Goal: Task Accomplishment & Management: Manage account settings

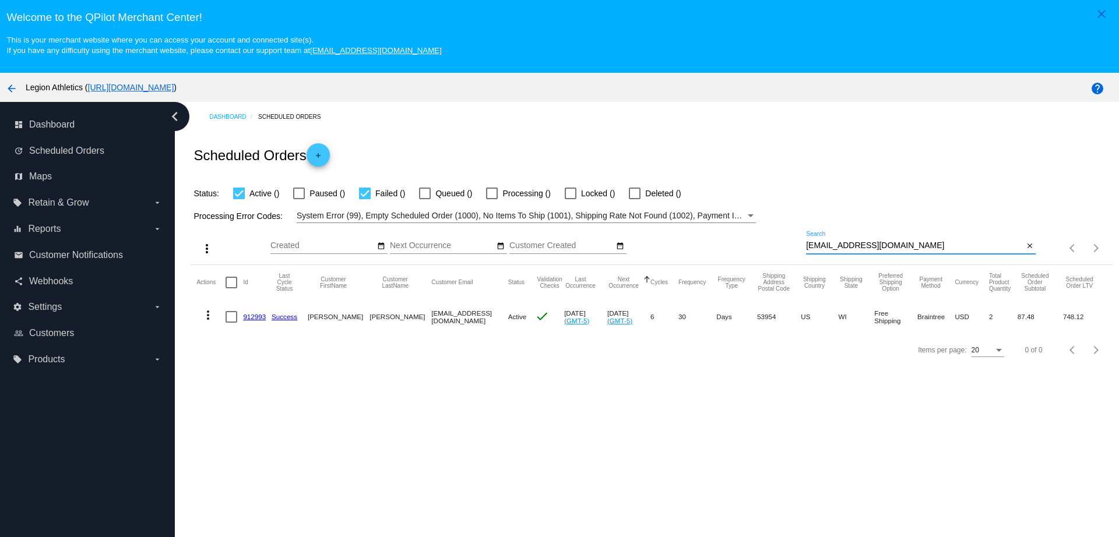
drag, startPoint x: 874, startPoint y: 245, endPoint x: 761, endPoint y: 242, distance: 112.5
click at [761, 242] on div "more_vert Oct Jan Feb Mar Apr 1" at bounding box center [651, 243] width 921 height 41
paste input "amnelismelendez"
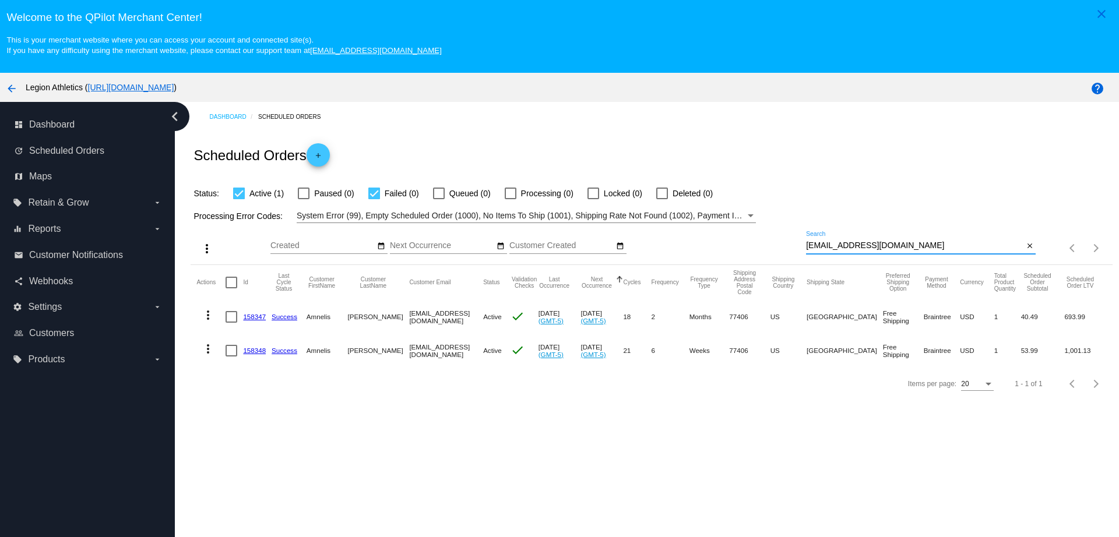
type input "amnelismelendez@gmail.com"
click at [260, 317] on link "158347" at bounding box center [254, 317] width 23 height 8
click at [256, 350] on link "158348" at bounding box center [254, 351] width 23 height 8
drag, startPoint x: 842, startPoint y: 248, endPoint x: 781, endPoint y: 249, distance: 60.6
click at [781, 249] on div "more_vert Oct Jan Feb Mar Apr 1" at bounding box center [651, 243] width 921 height 41
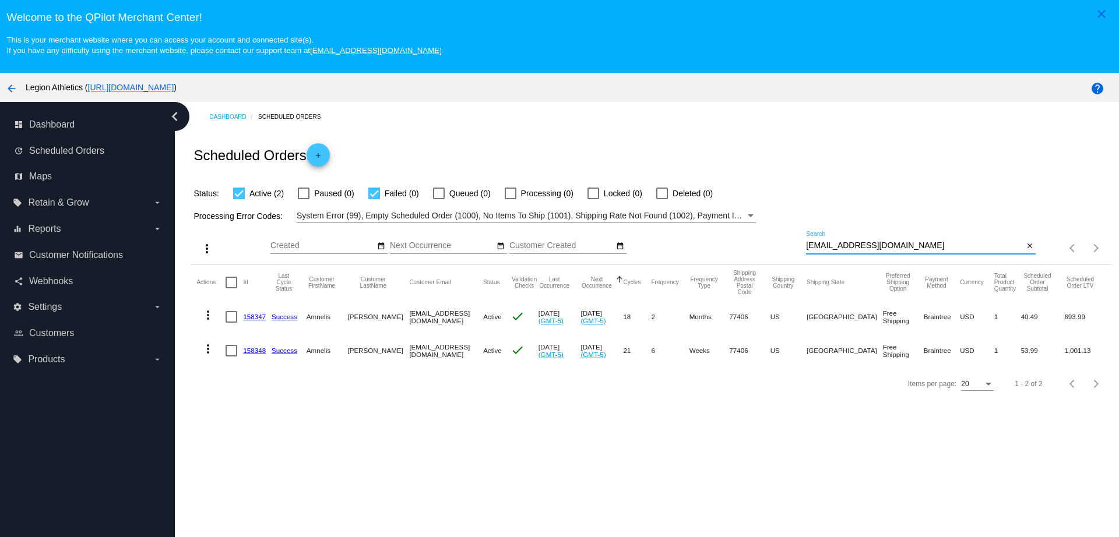
click at [253, 315] on link "158347" at bounding box center [254, 317] width 23 height 8
click at [257, 355] on mat-cell "158348" at bounding box center [257, 351] width 29 height 34
click at [255, 350] on link "158348" at bounding box center [254, 351] width 23 height 8
drag, startPoint x: 913, startPoint y: 249, endPoint x: 754, endPoint y: 233, distance: 159.8
click at [754, 233] on div "more_vert Oct Jan Feb Mar Apr 1" at bounding box center [651, 243] width 921 height 41
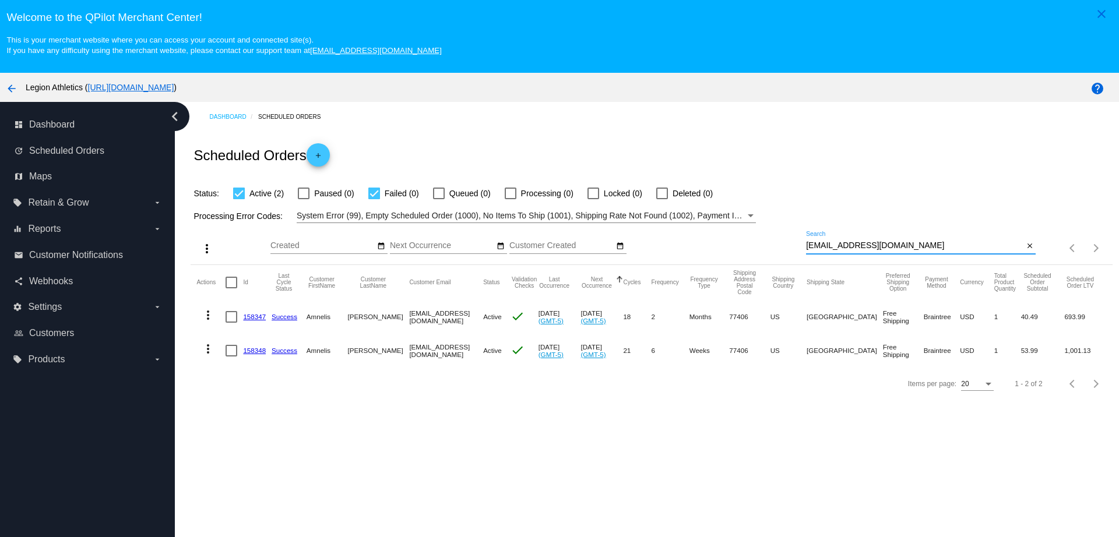
click at [929, 243] on input "amnelismelendez@gmail.com" at bounding box center [914, 245] width 217 height 9
click at [259, 350] on link "158348" at bounding box center [254, 351] width 23 height 8
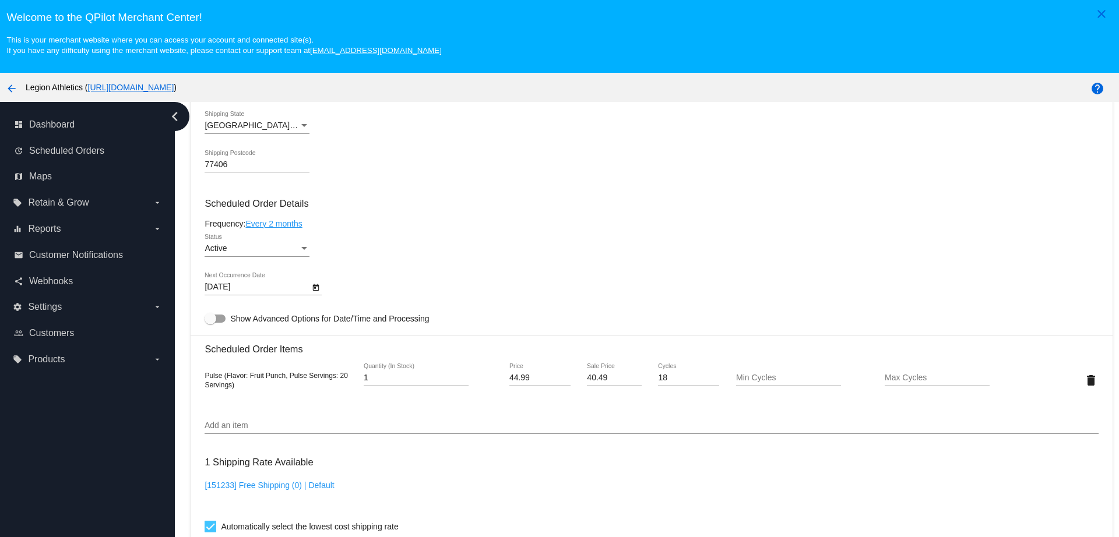
scroll to position [728, 0]
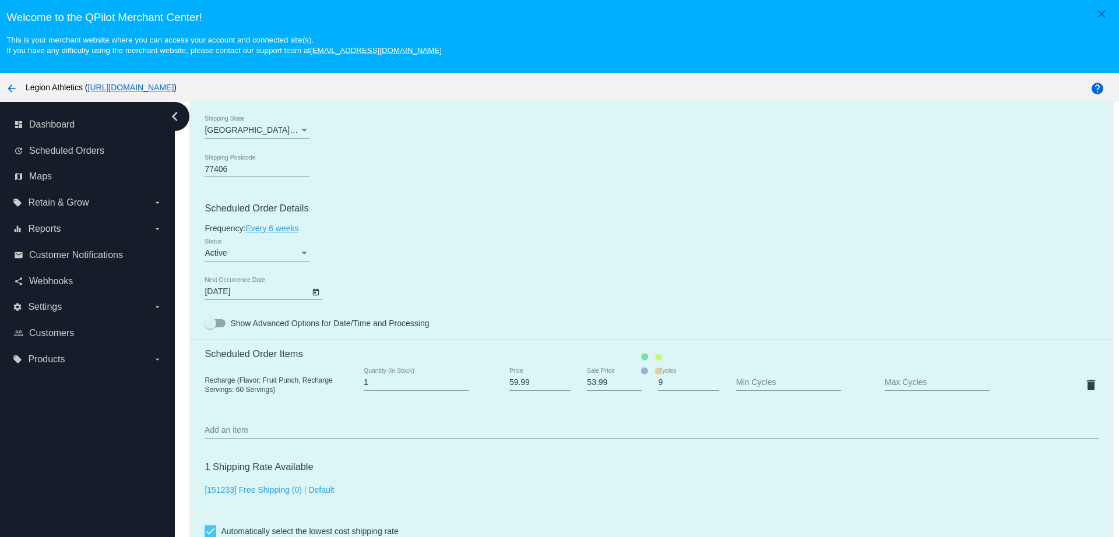
scroll to position [655, 0]
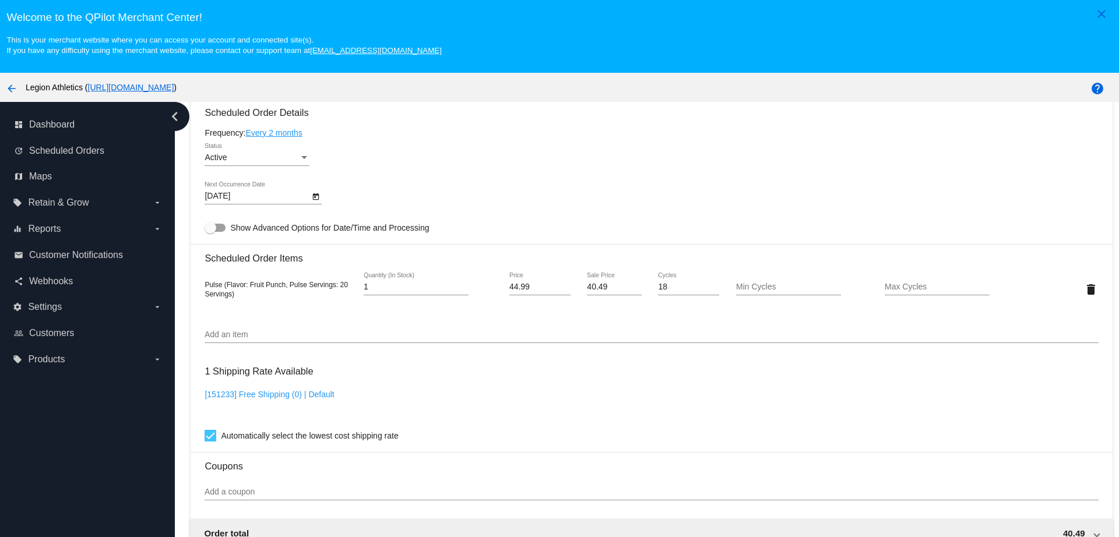
scroll to position [728, 0]
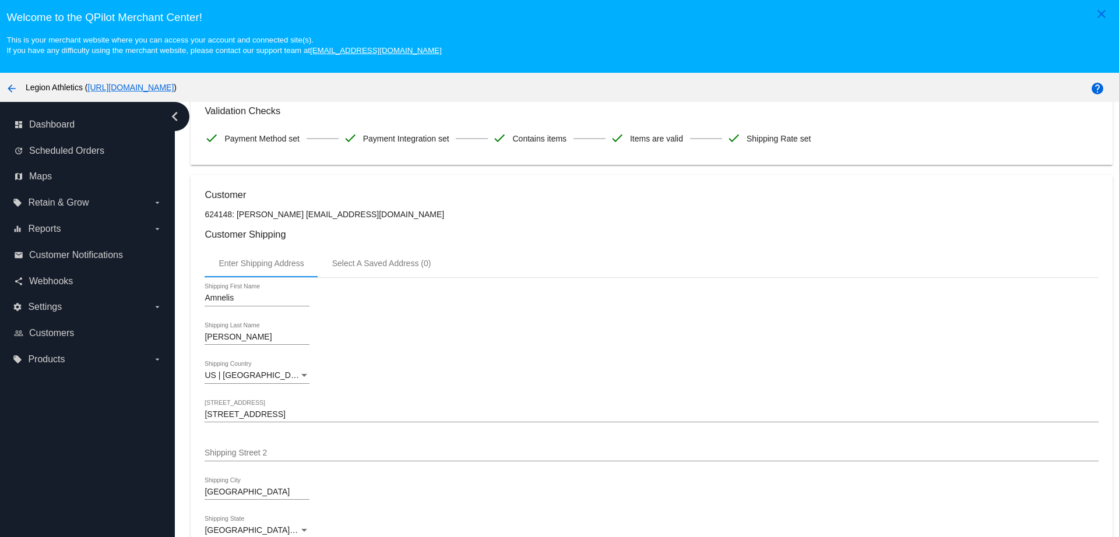
scroll to position [218, 0]
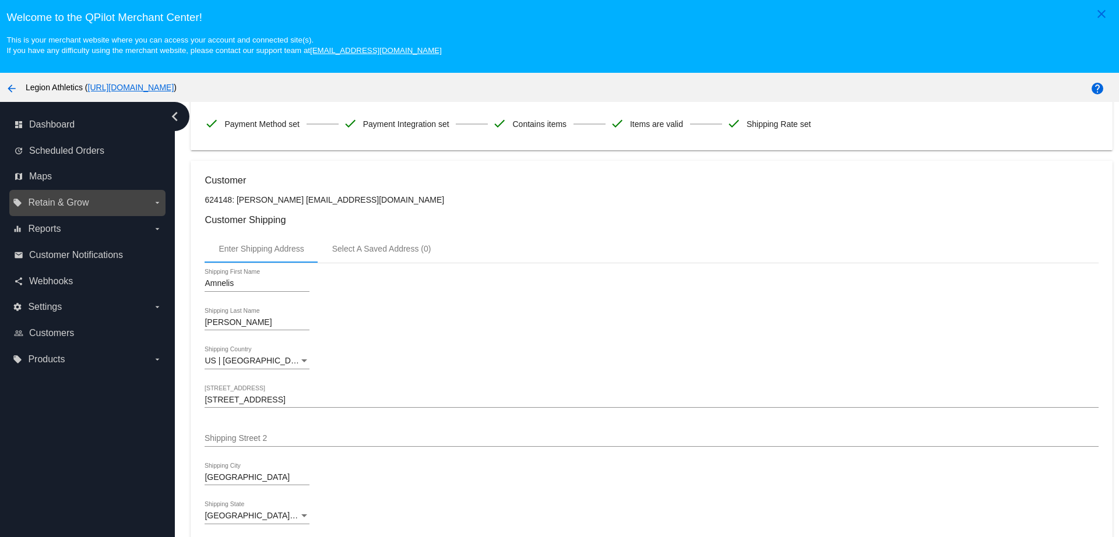
click at [125, 202] on label "local_offer Retain & Grow arrow_drop_down" at bounding box center [87, 202] width 149 height 19
click at [0, 0] on input "local_offer Retain & Grow arrow_drop_down" at bounding box center [0, 0] width 0 height 0
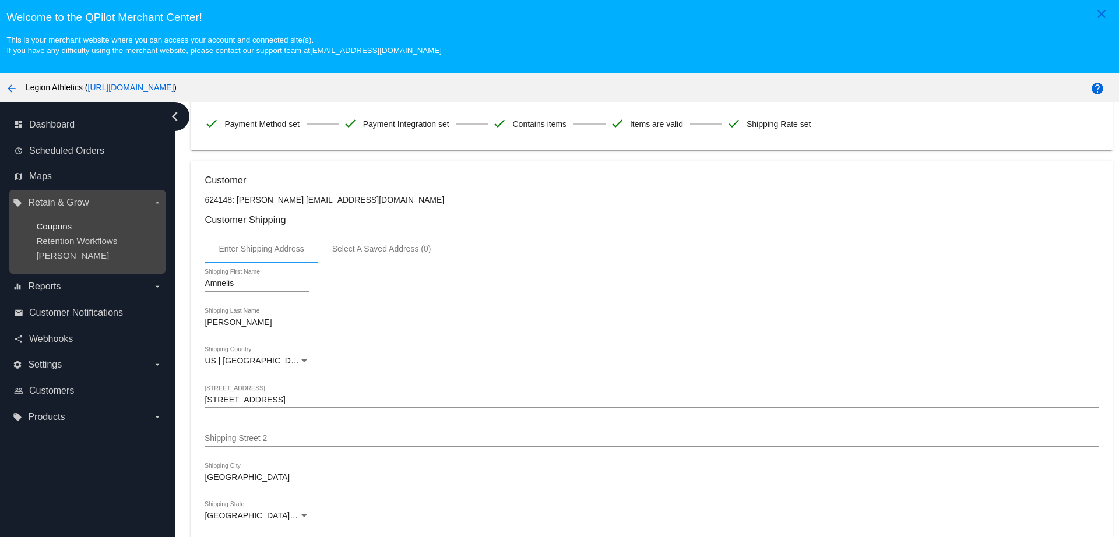
click at [62, 225] on span "Coupons" at bounding box center [54, 226] width 36 height 10
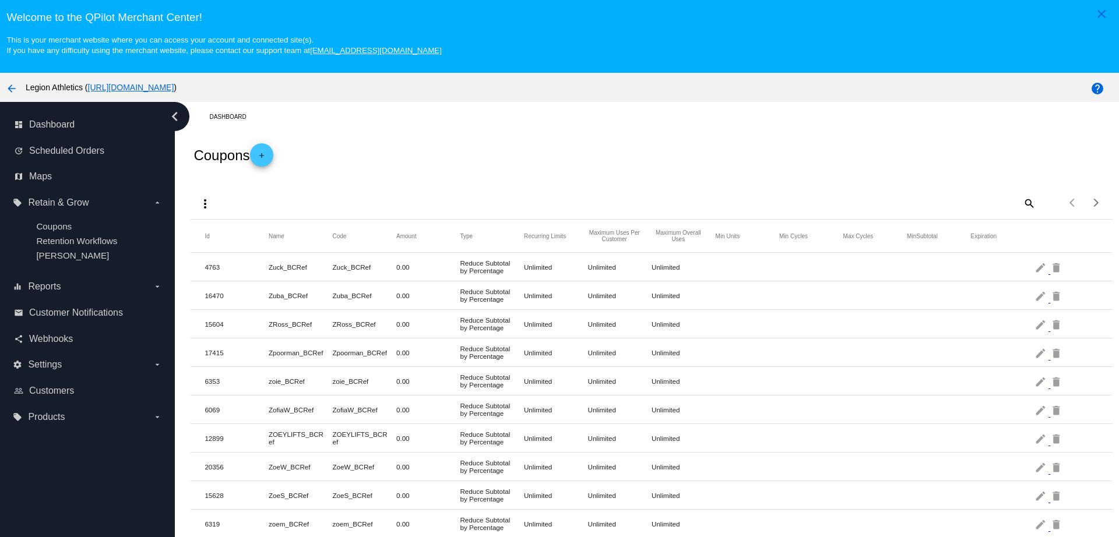
click at [273, 154] on link "add" at bounding box center [261, 154] width 23 height 23
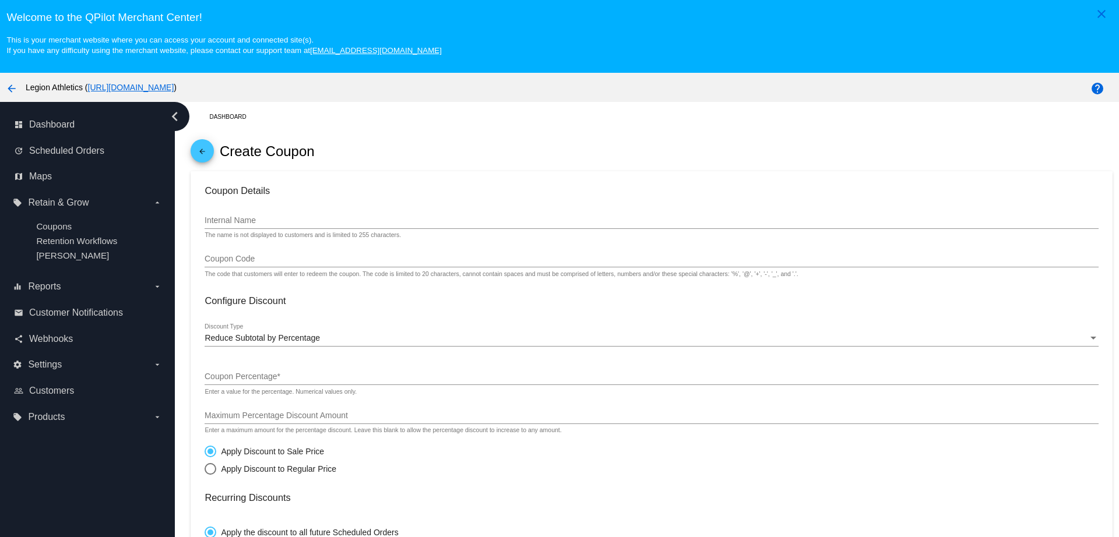
click at [282, 221] on input "Internal Name" at bounding box center [650, 220] width 893 height 9
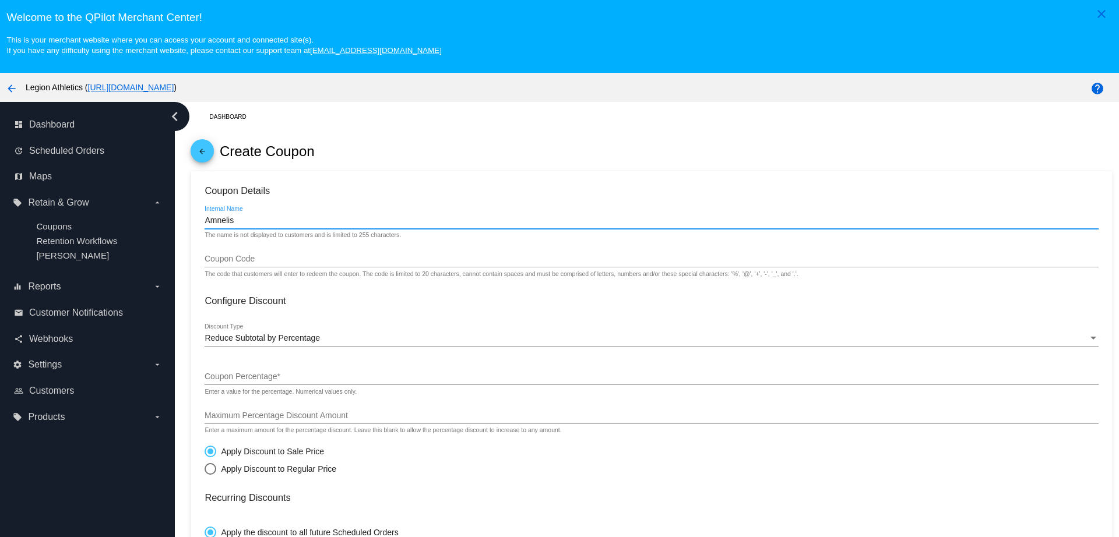
type input "Amnelis"
click at [280, 256] on input "Coupon Code" at bounding box center [650, 259] width 893 height 9
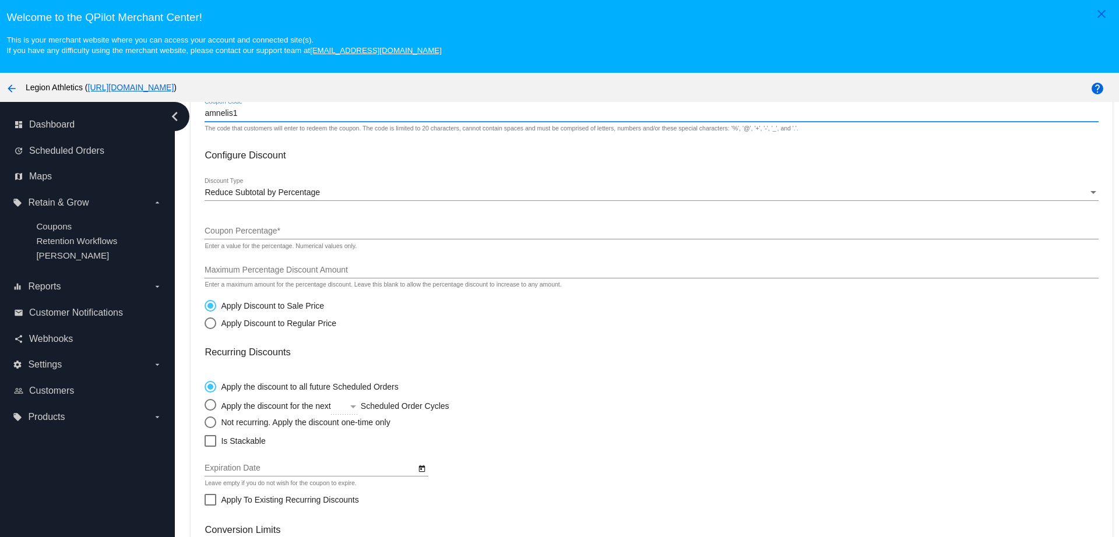
scroll to position [73, 0]
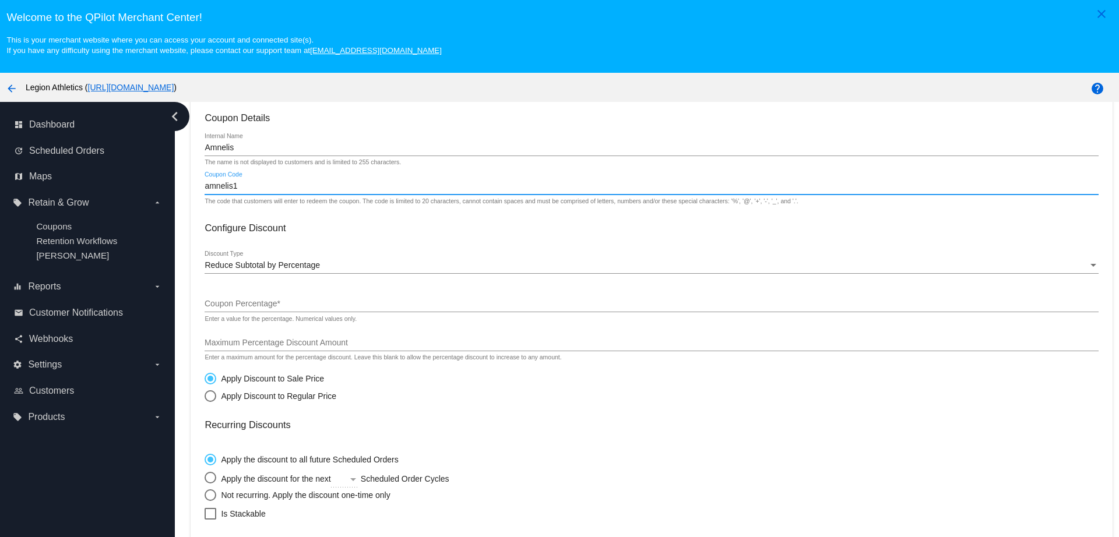
type input "amnelis1"
click at [307, 259] on div "Reduce Subtotal by Percentage Discount Type" at bounding box center [650, 262] width 893 height 23
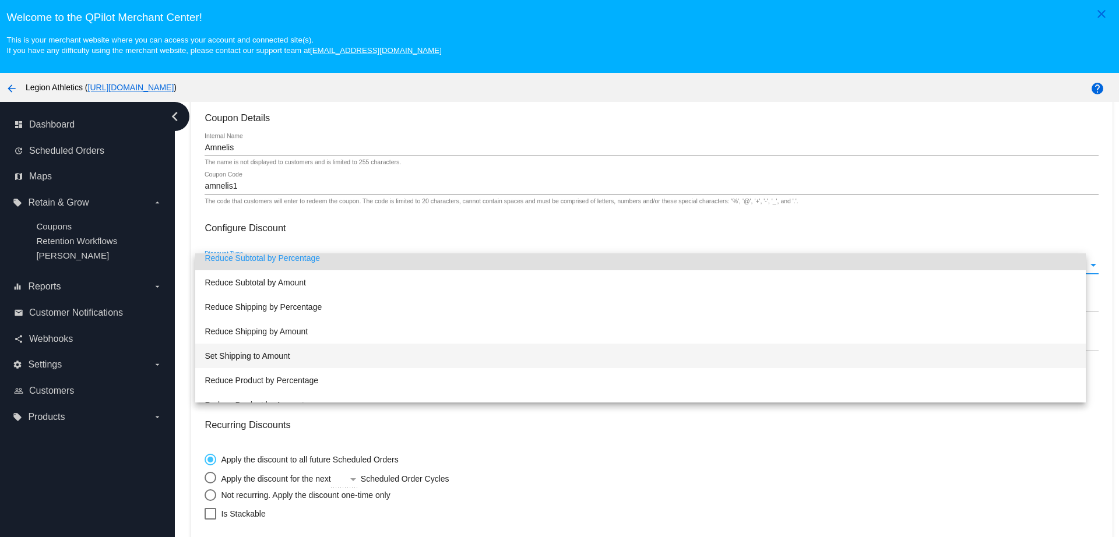
scroll to position [0, 0]
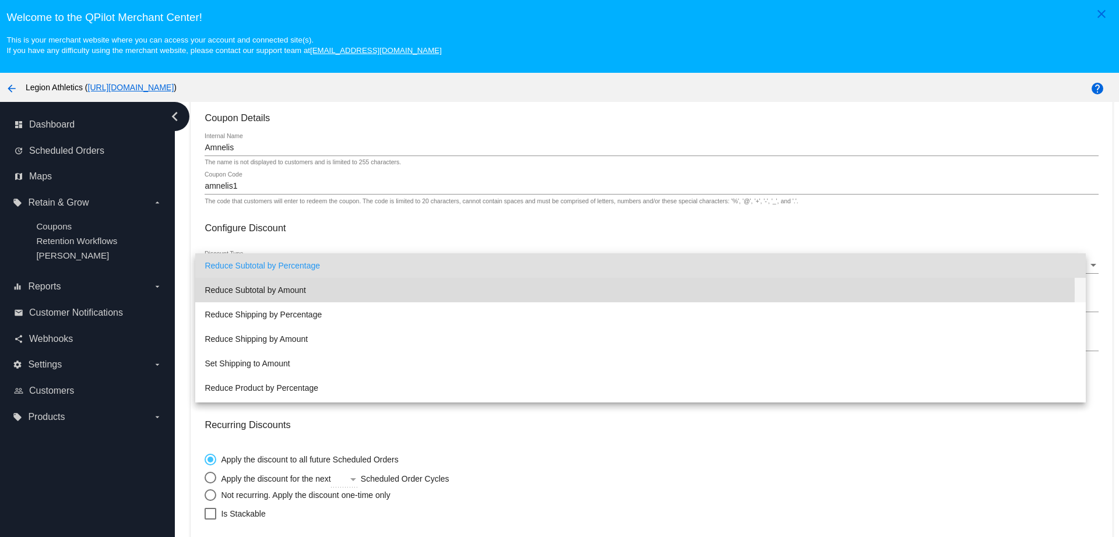
click at [304, 291] on span "Reduce Subtotal by Amount" at bounding box center [639, 290] width 871 height 24
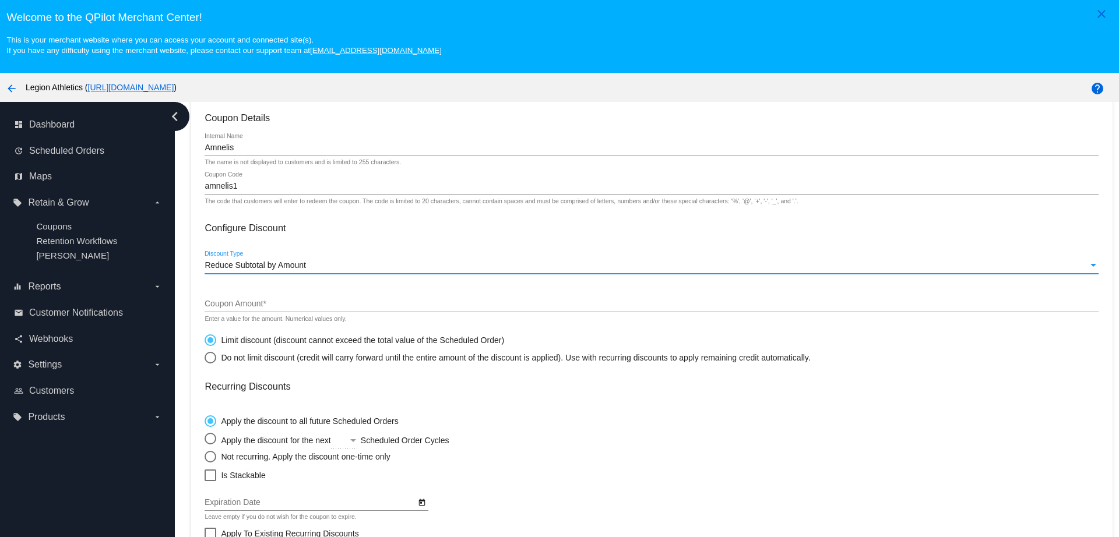
click at [329, 305] on input "Coupon Amount *" at bounding box center [650, 303] width 893 height 9
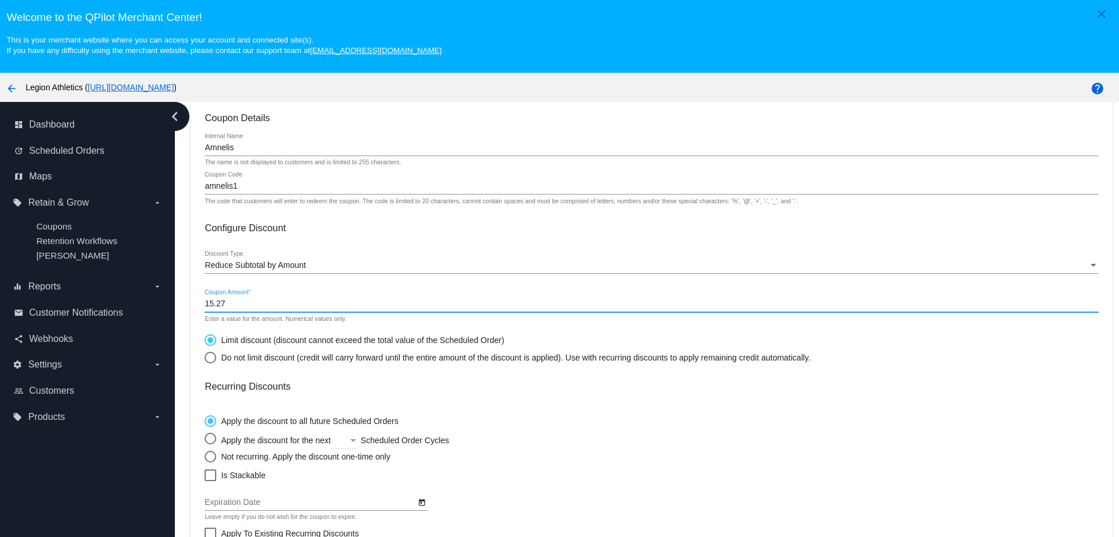
type input "15.27"
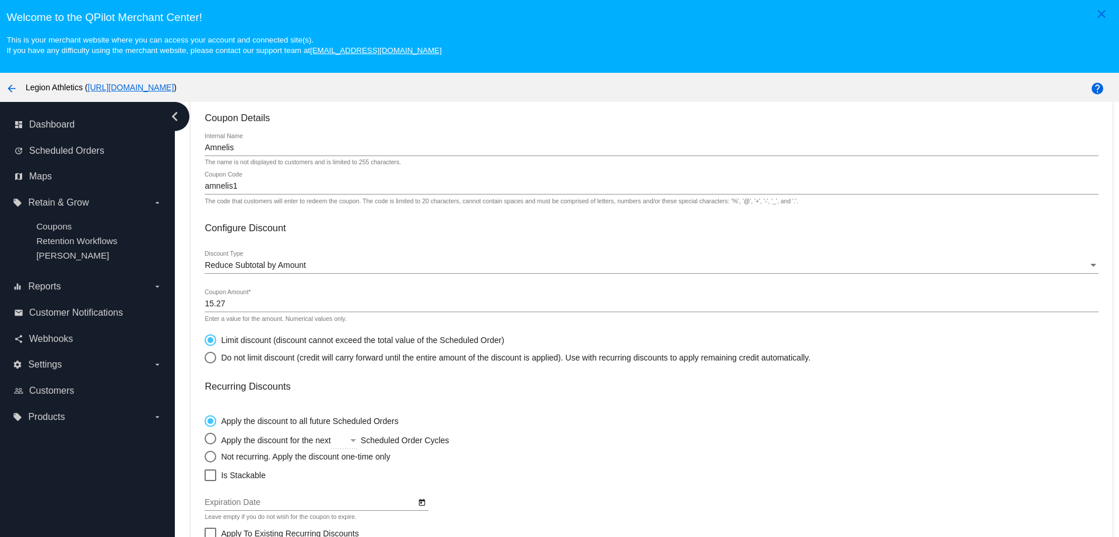
click at [424, 298] on div "15.27 Coupon Amount *" at bounding box center [650, 301] width 893 height 23
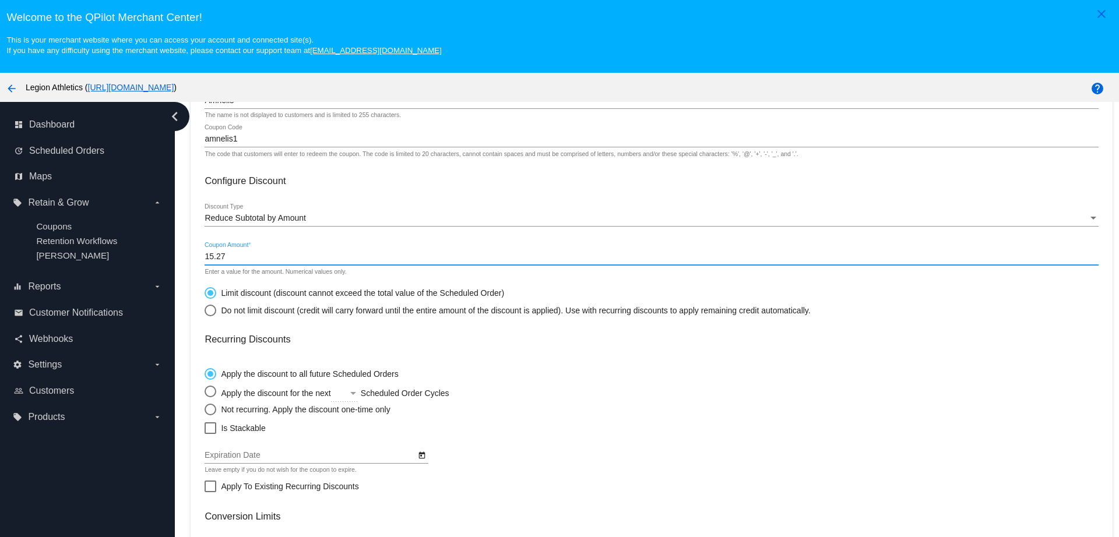
scroll to position [146, 0]
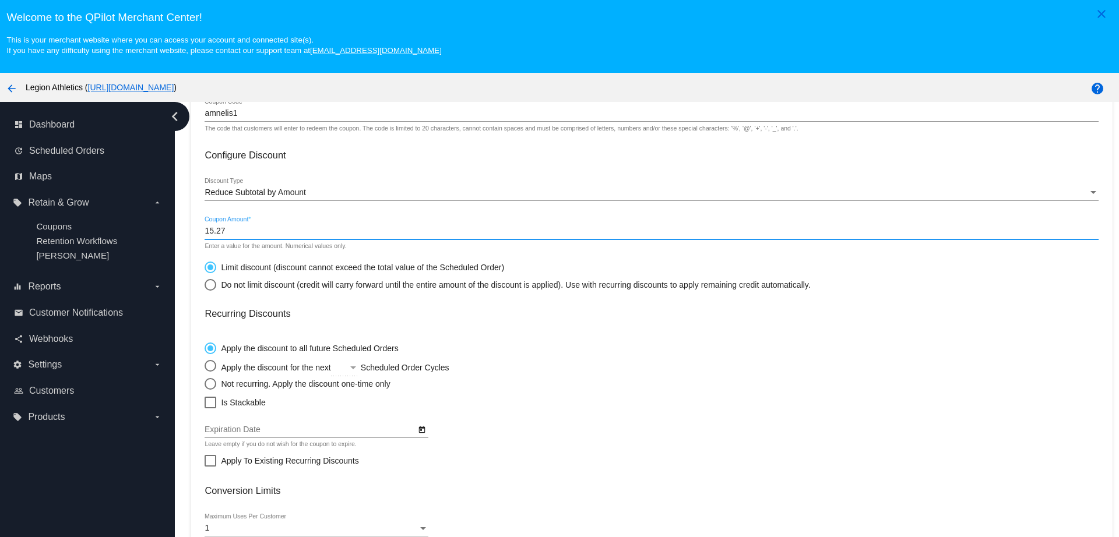
click at [212, 382] on div "Select an option" at bounding box center [210, 384] width 12 height 12
click at [204, 383] on input "Not recurring. Apply the discount one-time only" at bounding box center [204, 383] width 1 height 1
radio input "true"
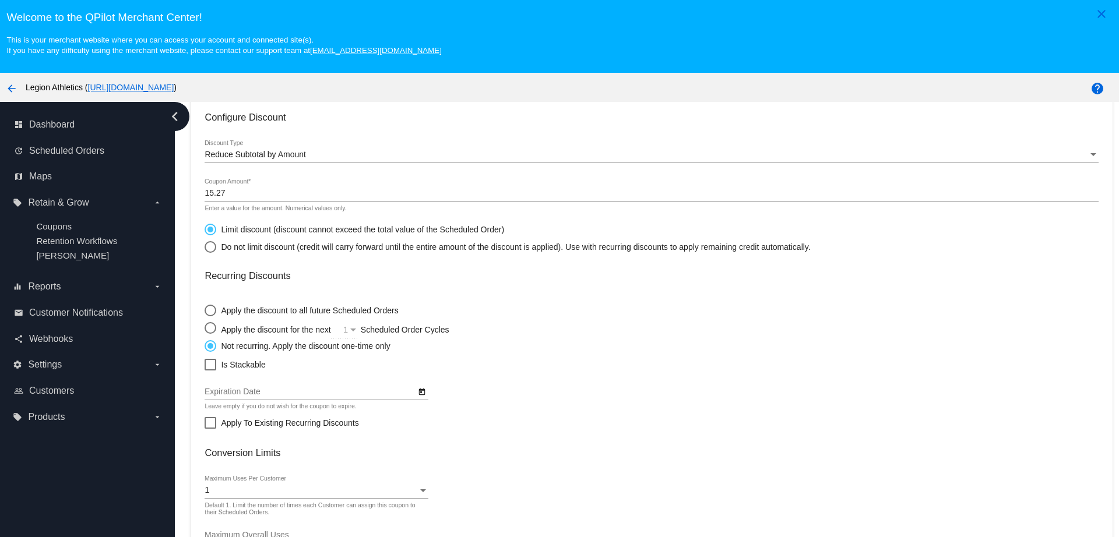
scroll to position [218, 0]
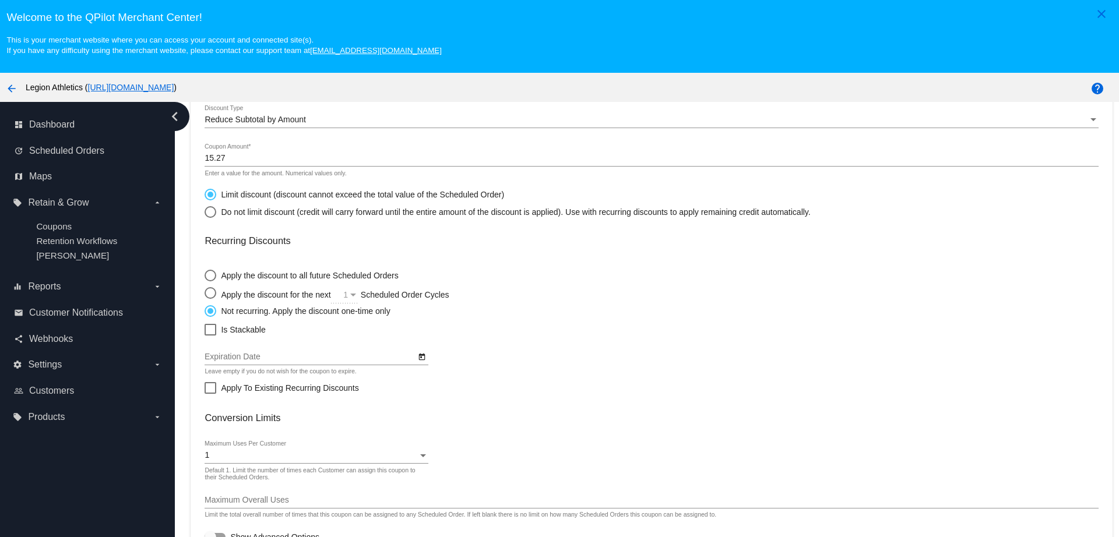
click at [418, 361] on icon "Open calendar" at bounding box center [422, 357] width 8 height 14
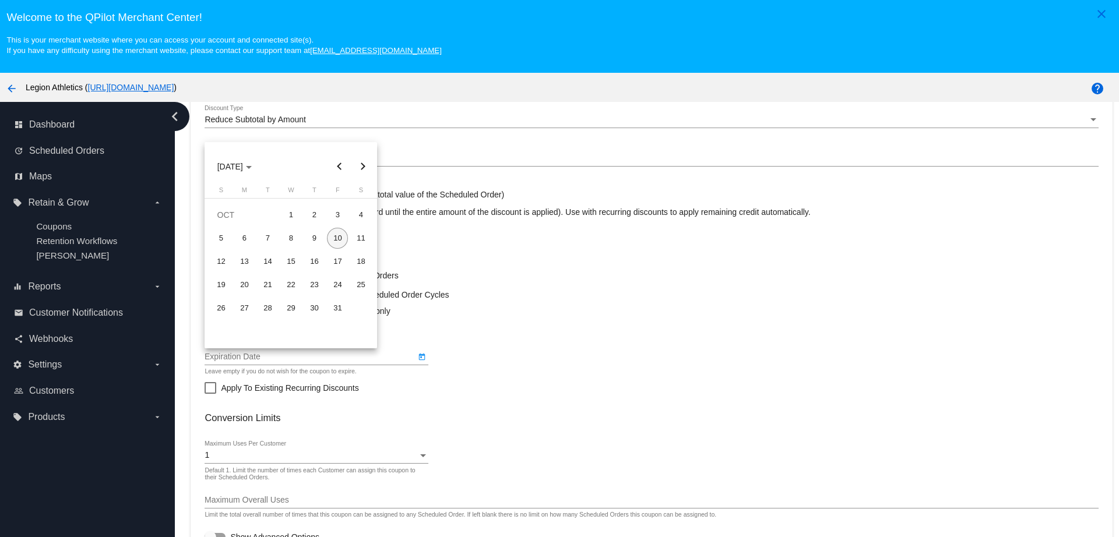
click at [366, 171] on button "Next month" at bounding box center [362, 166] width 23 height 23
click at [291, 330] on div "31" at bounding box center [290, 331] width 21 height 21
type input "12/31/2025"
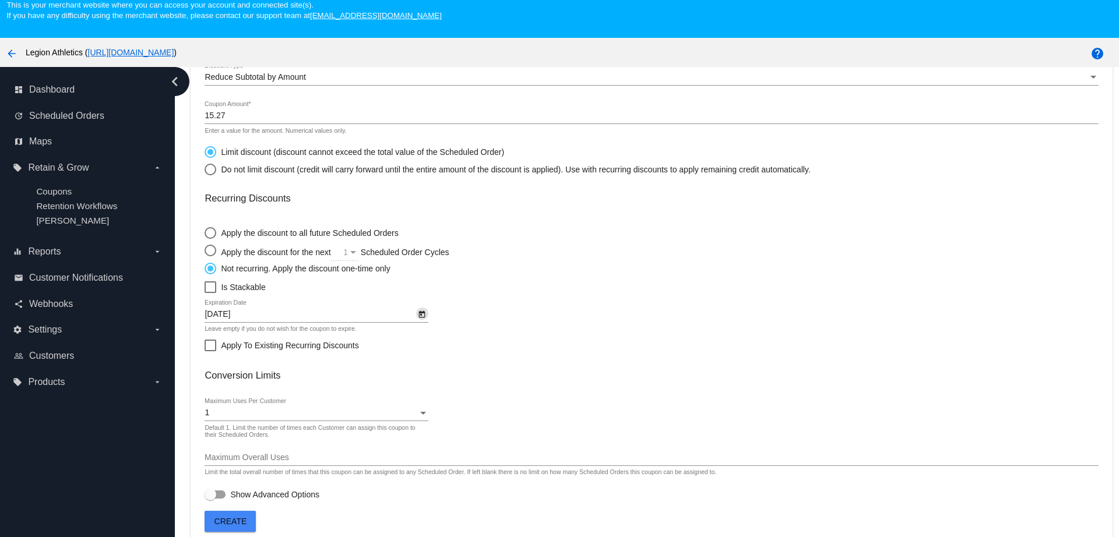
scroll to position [73, 0]
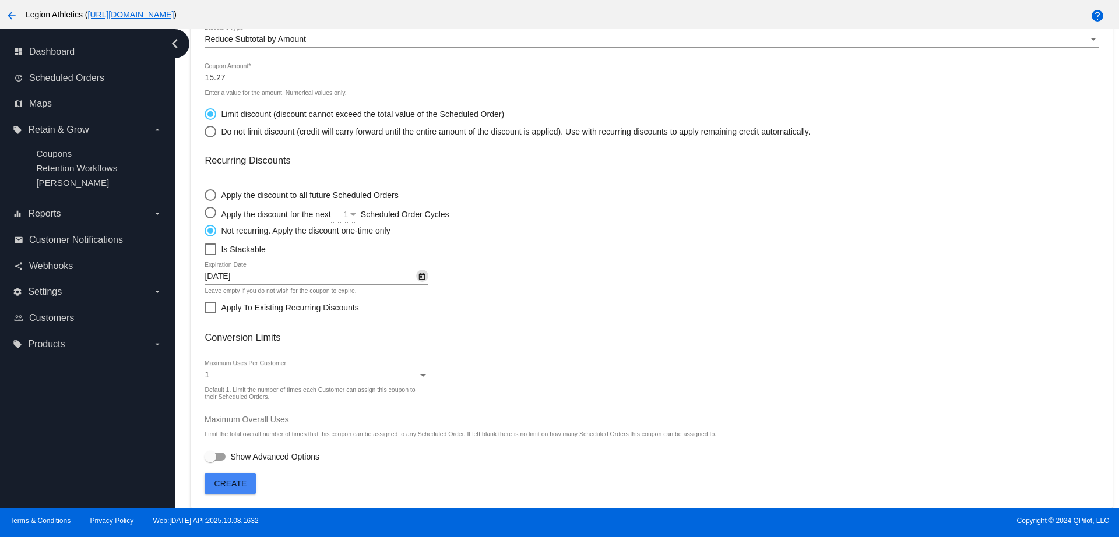
click at [251, 484] on button "Create" at bounding box center [229, 483] width 51 height 21
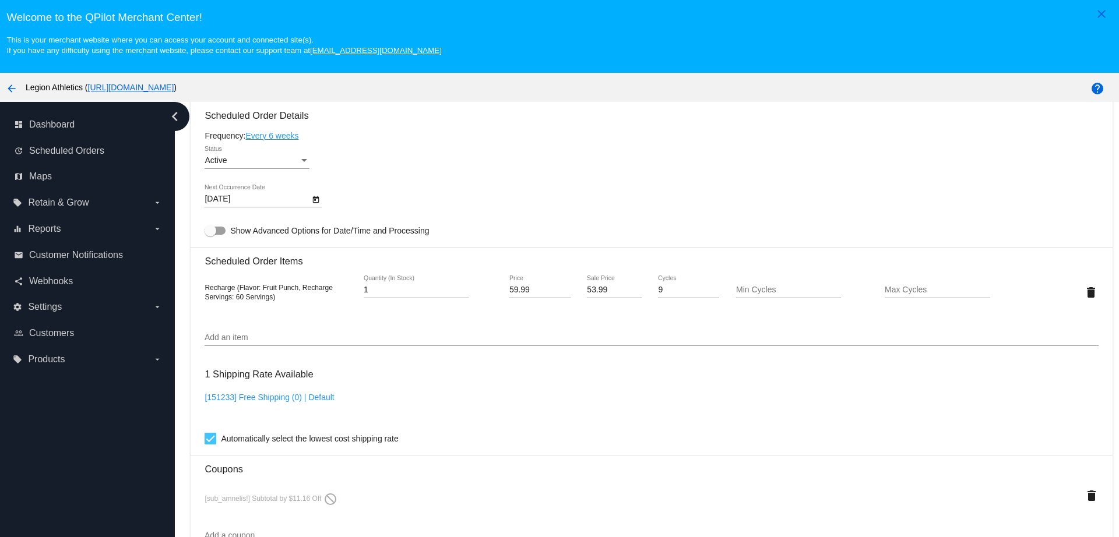
scroll to position [728, 0]
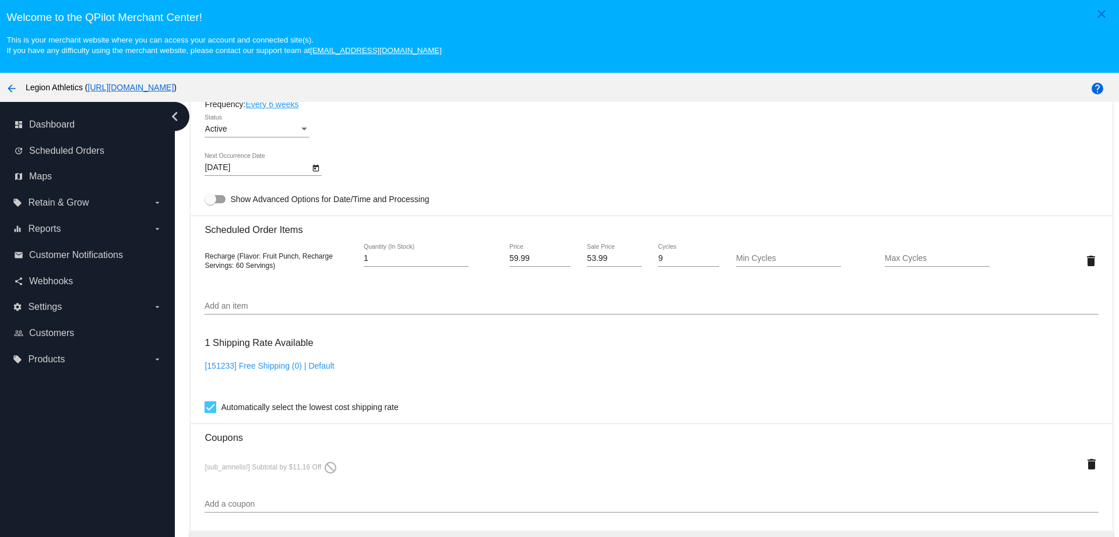
click at [333, 308] on input "Add an item" at bounding box center [650, 306] width 893 height 9
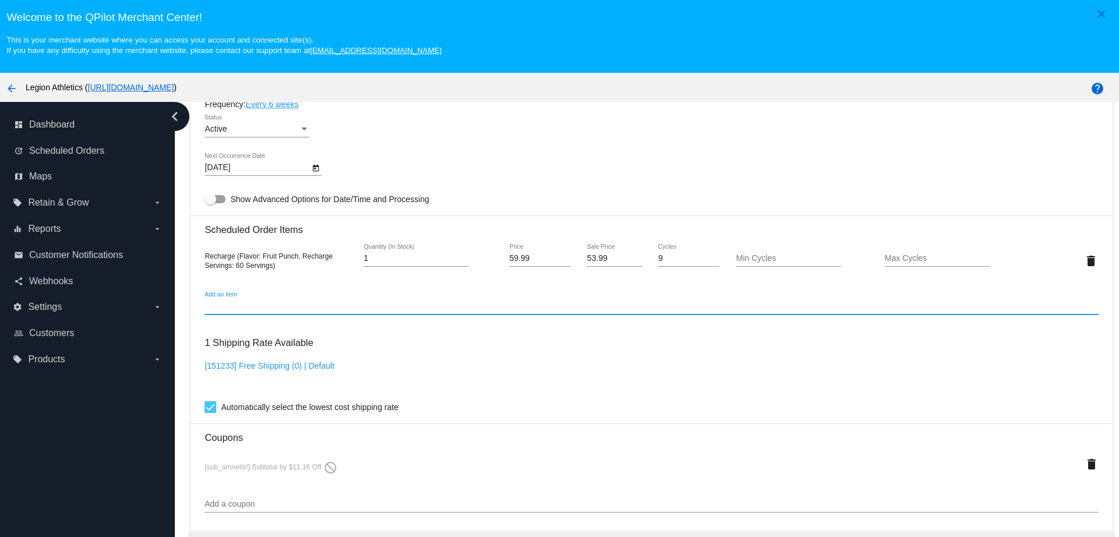
scroll to position [801, 0]
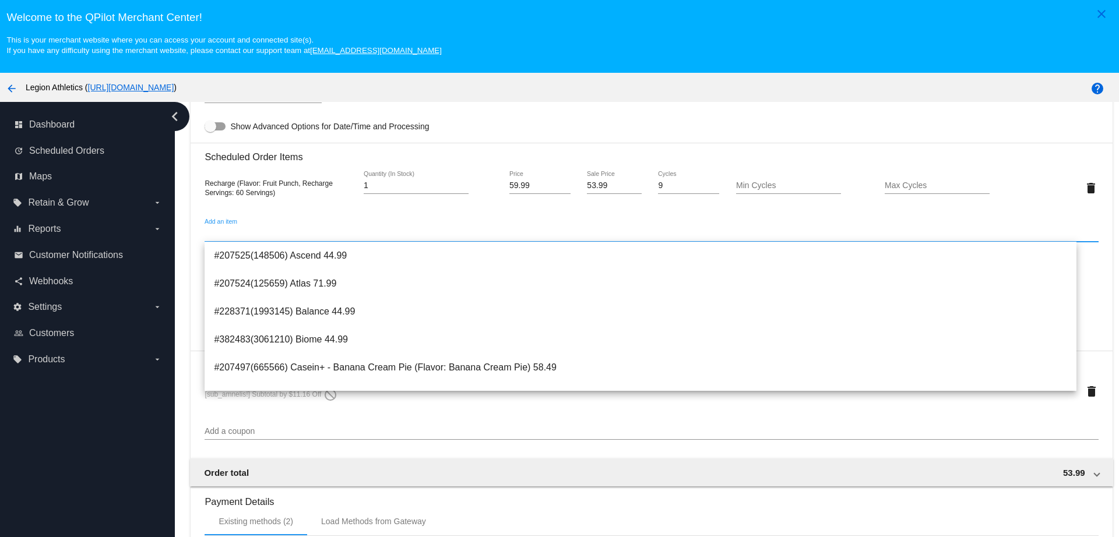
click at [252, 431] on input "Add a coupon" at bounding box center [650, 431] width 893 height 9
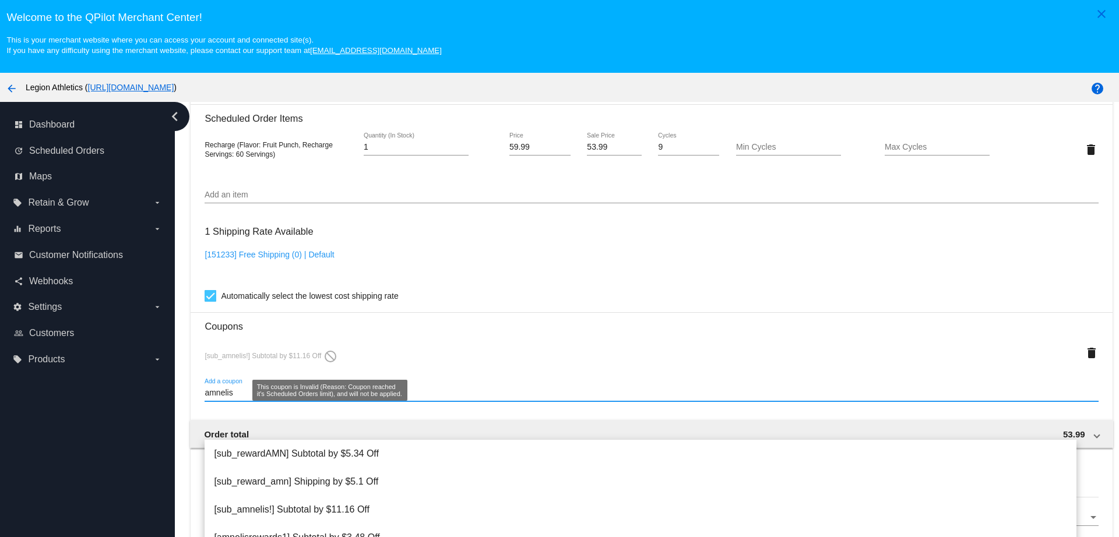
scroll to position [874, 0]
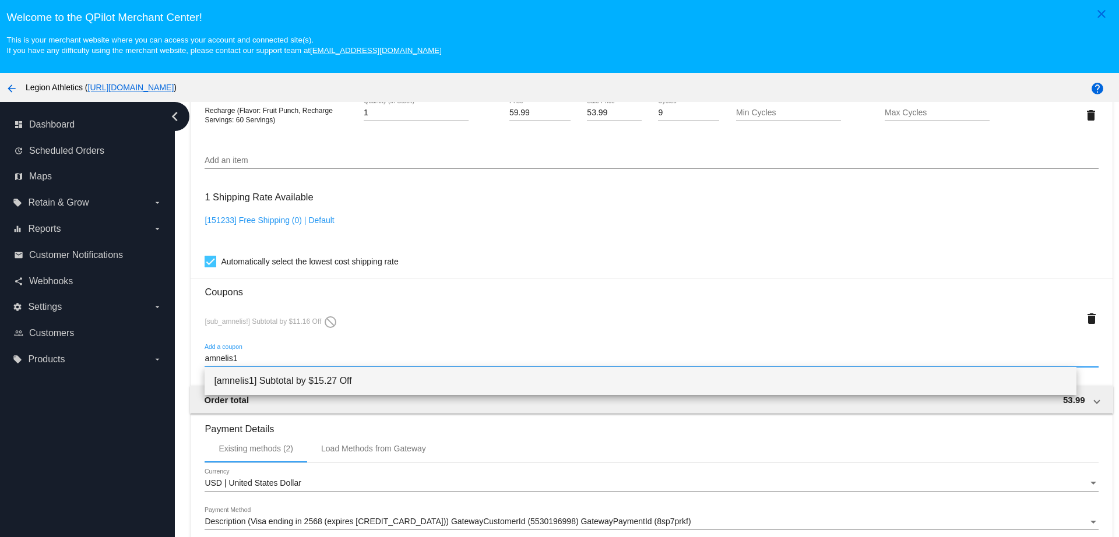
type input "amnelis1"
click at [333, 386] on span "[amnelis1] Subtotal by $15.27 Off" at bounding box center [640, 381] width 852 height 28
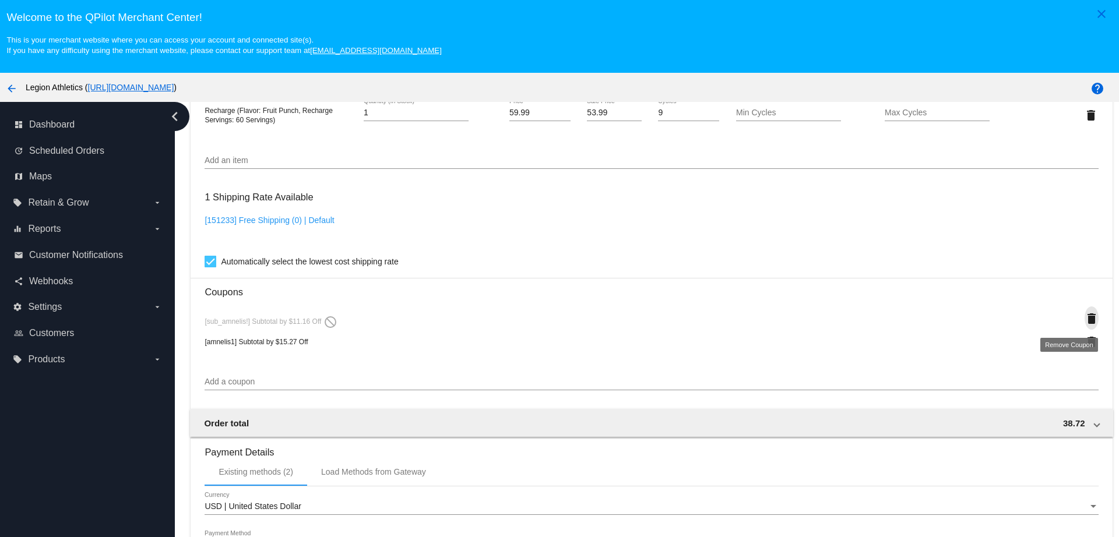
click at [1084, 316] on mat-icon "delete" at bounding box center [1091, 319] width 14 height 14
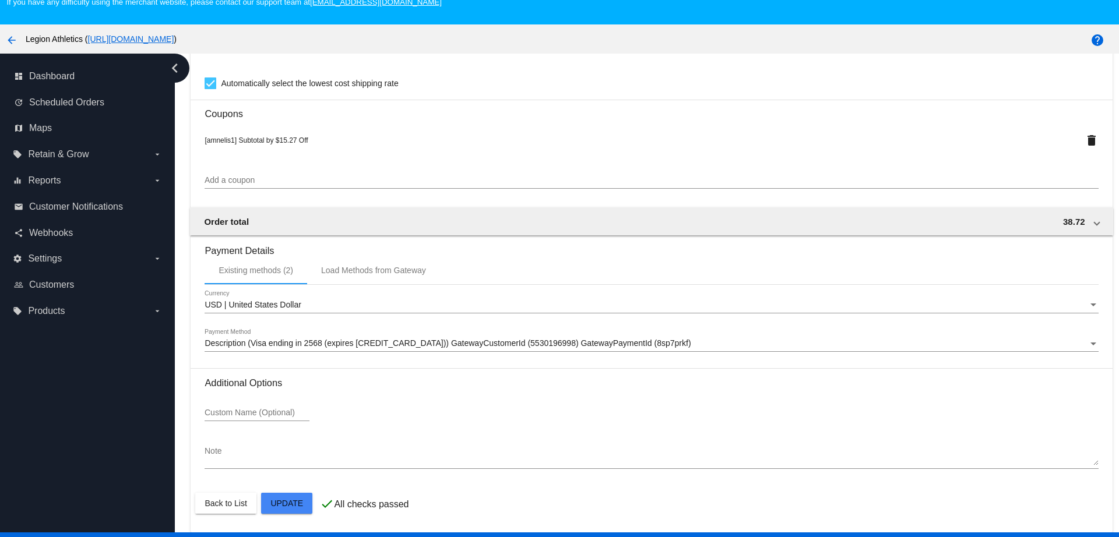
scroll to position [73, 0]
